Goal: Task Accomplishment & Management: Complete application form

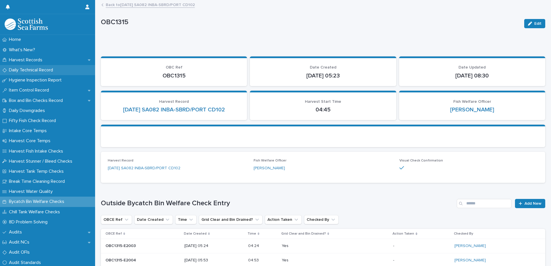
click at [43, 70] on p "Daily Technical Record" at bounding box center [32, 69] width 51 height 5
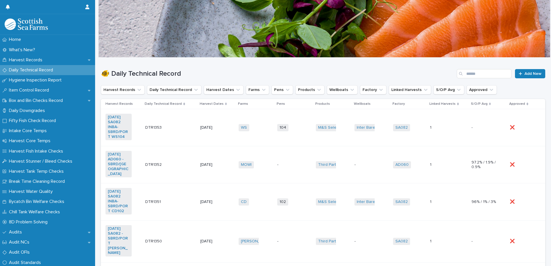
click at [182, 128] on div "DTR1353 DTR1353" at bounding box center [170, 128] width 50 height 10
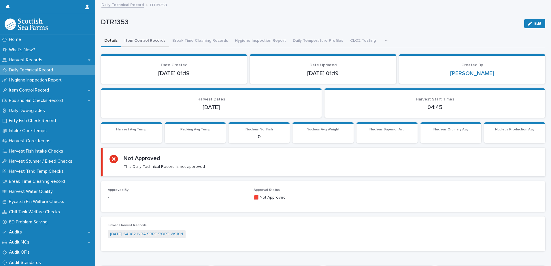
click at [154, 40] on button "Item Control Records" at bounding box center [145, 41] width 48 height 12
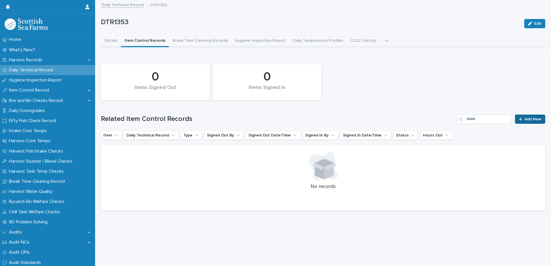
click at [530, 124] on div "0 Items Signed In 0 Items Signed Out Related Item Control Records Add New Item …" at bounding box center [323, 135] width 444 height 149
click at [528, 121] on span "Add New" at bounding box center [532, 119] width 17 height 4
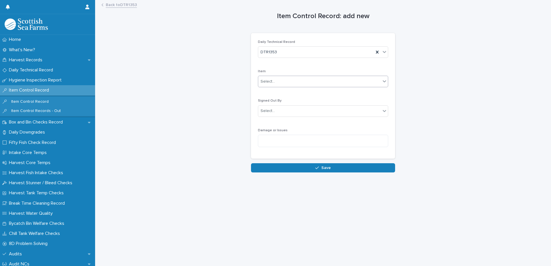
click at [273, 77] on div "Select..." at bounding box center [319, 82] width 122 height 10
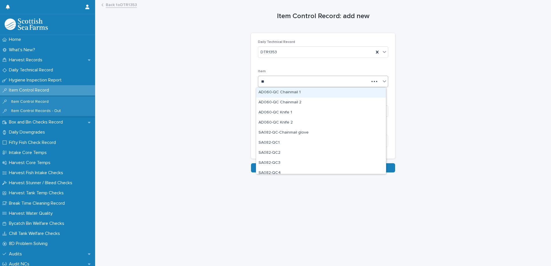
type input "***"
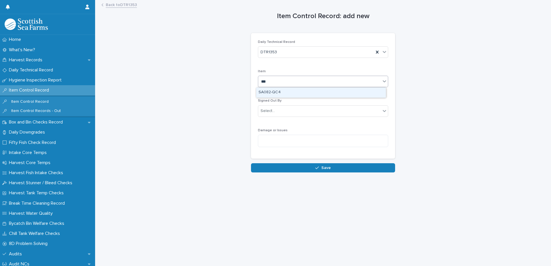
click at [283, 92] on div "SA082-QC4" at bounding box center [321, 93] width 130 height 10
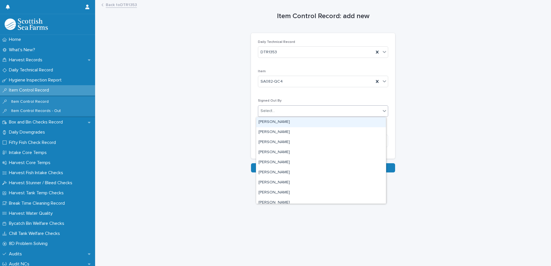
click at [285, 113] on div "Select..." at bounding box center [319, 111] width 122 height 10
type input "**"
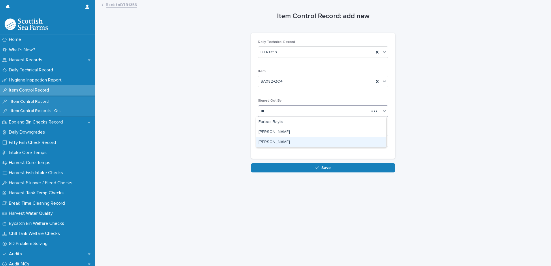
click at [280, 143] on div "[PERSON_NAME]" at bounding box center [321, 142] width 130 height 10
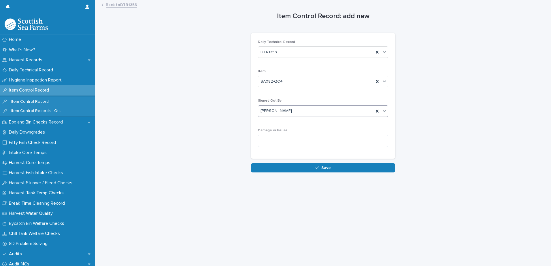
click at [346, 166] on button "Save" at bounding box center [323, 167] width 144 height 9
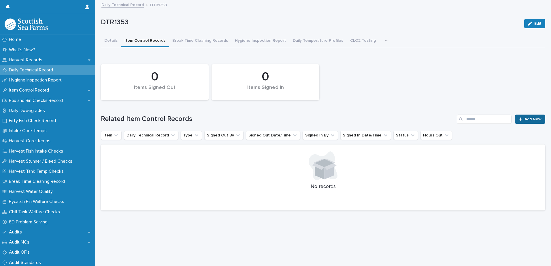
click at [524, 118] on span "Add New" at bounding box center [532, 119] width 17 height 4
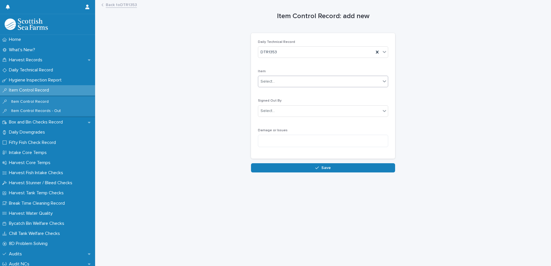
click at [266, 84] on div "Select..." at bounding box center [267, 82] width 14 height 6
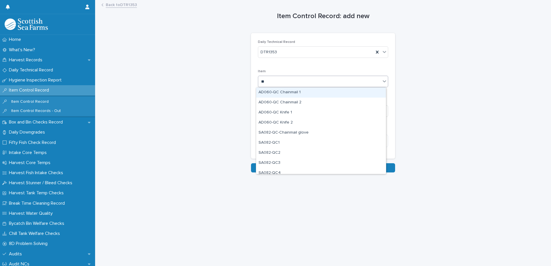
type input "***"
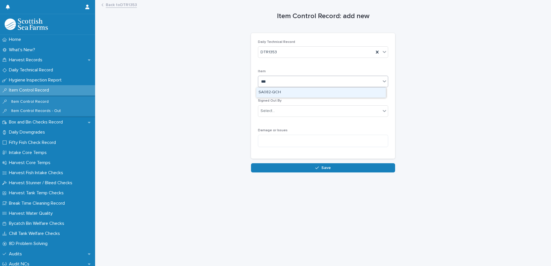
click at [272, 93] on div "SA082-QCH" at bounding box center [321, 93] width 130 height 10
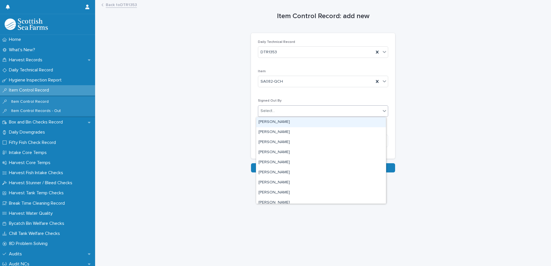
click at [276, 110] on div "Select..." at bounding box center [319, 111] width 122 height 10
type input "**"
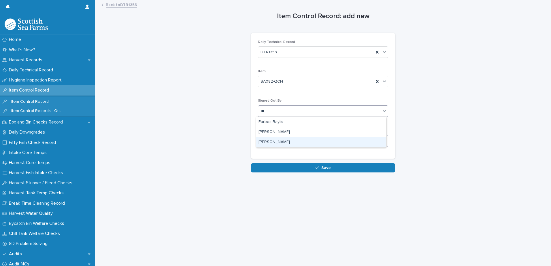
drag, startPoint x: 279, startPoint y: 136, endPoint x: 280, endPoint y: 139, distance: 3.6
click at [280, 139] on div "[PERSON_NAME]" at bounding box center [321, 142] width 130 height 10
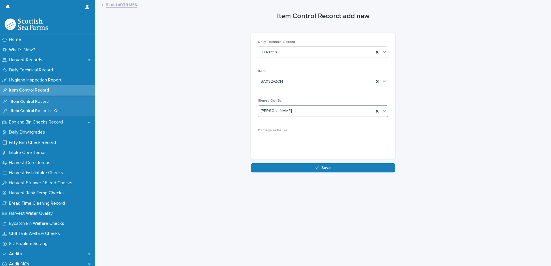
drag, startPoint x: 325, startPoint y: 179, endPoint x: 323, endPoint y: 162, distance: 16.9
click at [325, 176] on div "Loading... Saving… Loading... Saving… Item Control Record: add new Loading... S…" at bounding box center [323, 126] width 450 height 251
click at [322, 162] on div "Loading... Saving… Daily Technical Record DTR1353 Item SA082-QCH Signed Out By …" at bounding box center [323, 98] width 144 height 130
click at [323, 166] on span "Save" at bounding box center [326, 168] width 10 height 4
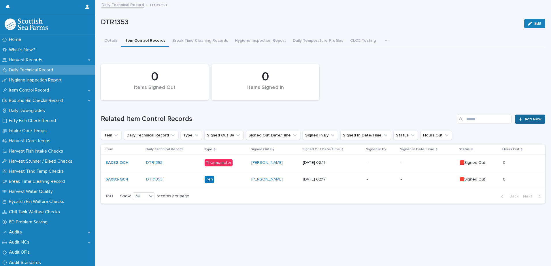
click at [523, 117] on link "Add New" at bounding box center [530, 119] width 30 height 9
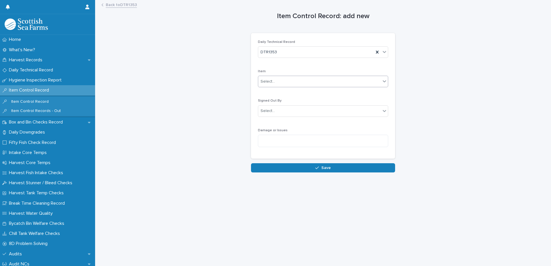
click at [317, 79] on div "Select..." at bounding box center [319, 82] width 122 height 10
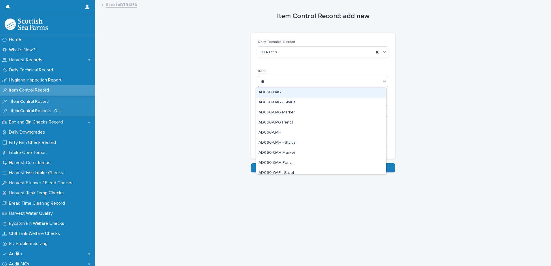
type input "***"
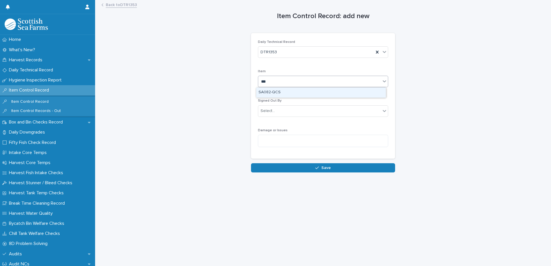
click at [287, 92] on div "SA082-QCS" at bounding box center [321, 93] width 130 height 10
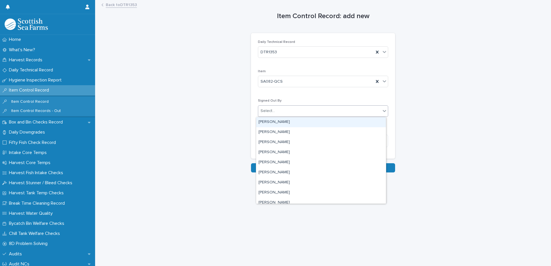
click at [278, 109] on div "Select..." at bounding box center [319, 111] width 122 height 10
type input "**"
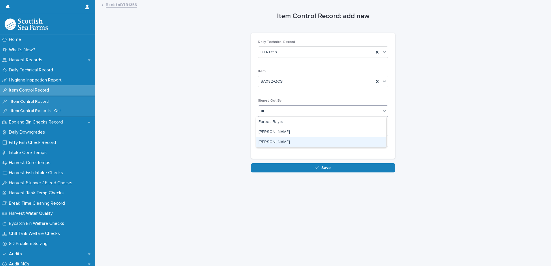
click at [284, 141] on div "[PERSON_NAME]" at bounding box center [321, 142] width 130 height 10
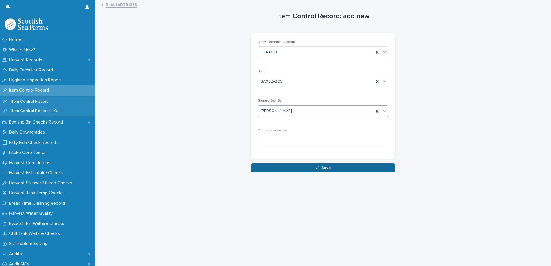
click at [317, 166] on div "button" at bounding box center [318, 168] width 6 height 4
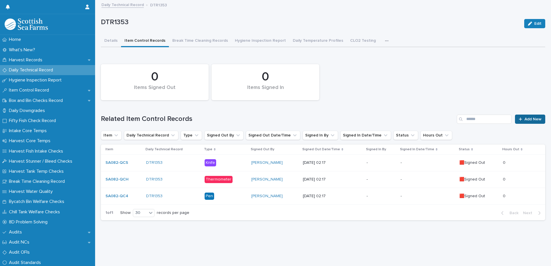
click at [533, 118] on span "Add New" at bounding box center [532, 119] width 17 height 4
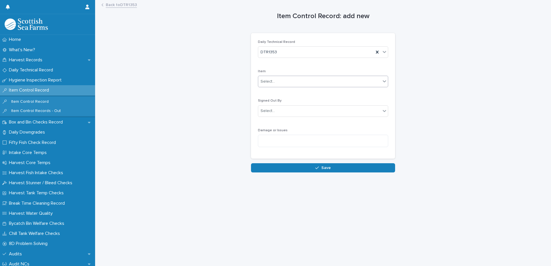
click at [303, 79] on div "Select..." at bounding box center [319, 82] width 122 height 10
type input "***"
click at [298, 92] on div "SA082-TM2" at bounding box center [321, 93] width 130 height 10
click at [282, 108] on div "Select..." at bounding box center [319, 111] width 122 height 10
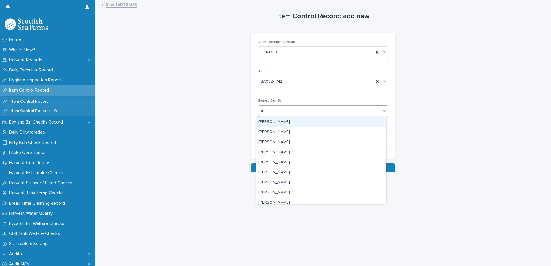
type input "**"
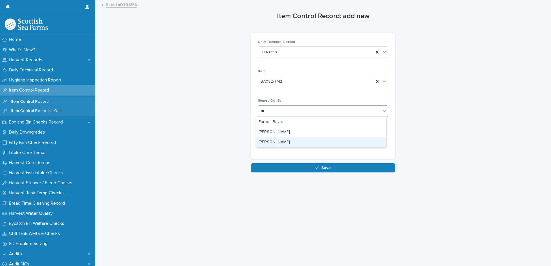
click at [280, 140] on div "[PERSON_NAME]" at bounding box center [321, 142] width 130 height 10
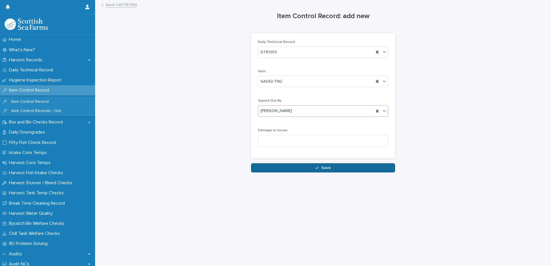
click at [312, 167] on button "Save" at bounding box center [323, 167] width 144 height 9
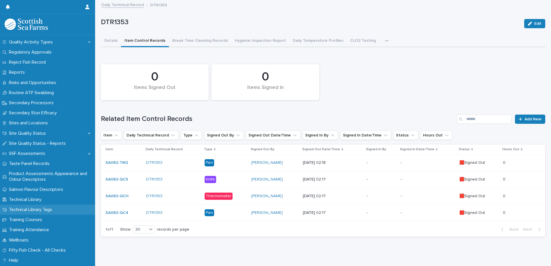
scroll to position [818, 0]
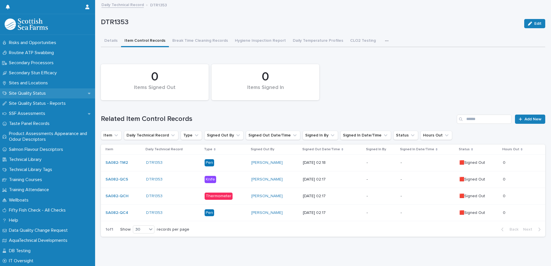
click at [44, 90] on div "Site Quality Status" at bounding box center [47, 93] width 95 height 10
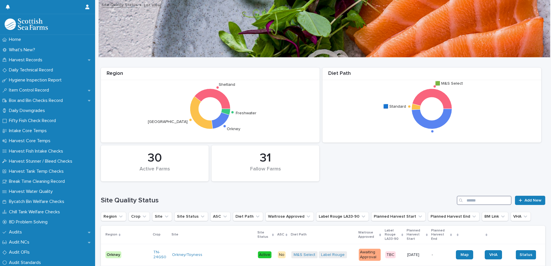
click at [470, 202] on input "Search" at bounding box center [484, 200] width 55 height 9
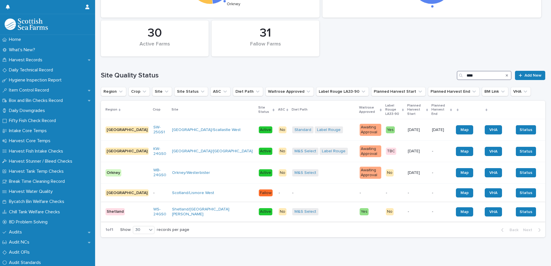
scroll to position [130, 0]
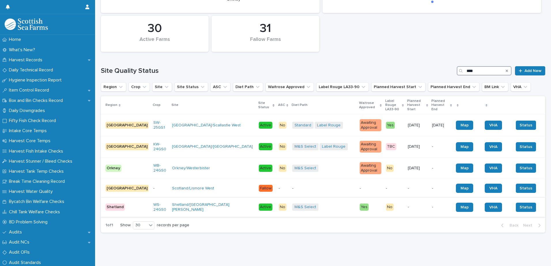
type input "****"
click at [189, 206] on div "Shetland/[GEOGRAPHIC_DATA][PERSON_NAME]" at bounding box center [213, 207] width 82 height 14
